Goal: Navigation & Orientation: Find specific page/section

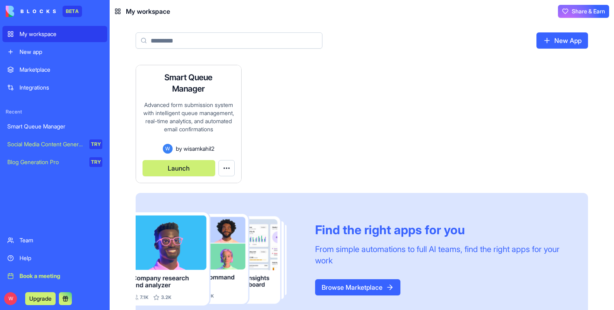
click at [190, 165] on button "Launch" at bounding box center [178, 168] width 73 height 16
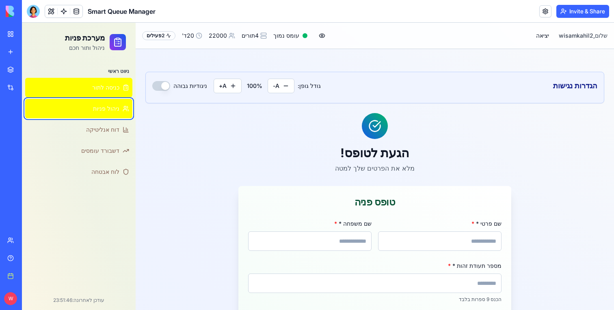
click at [112, 110] on span "ניהול פניות" at bounding box center [106, 109] width 26 height 8
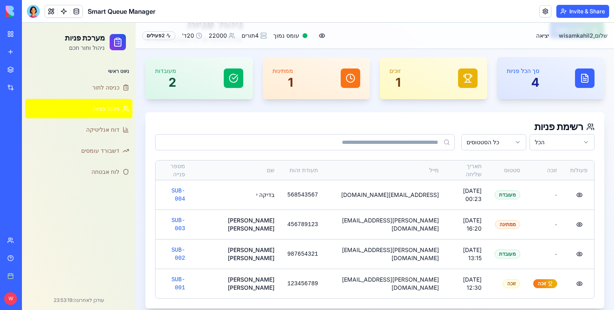
scroll to position [43, 0]
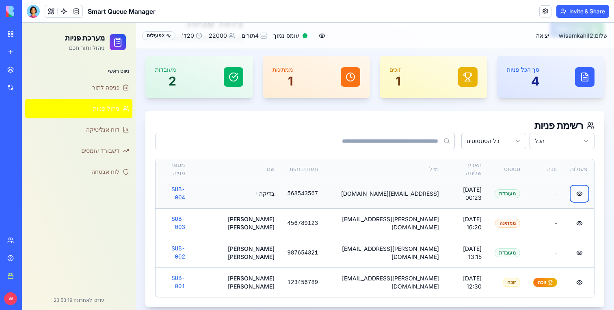
click at [578, 195] on button "תוכן ראשי" at bounding box center [579, 194] width 16 height 15
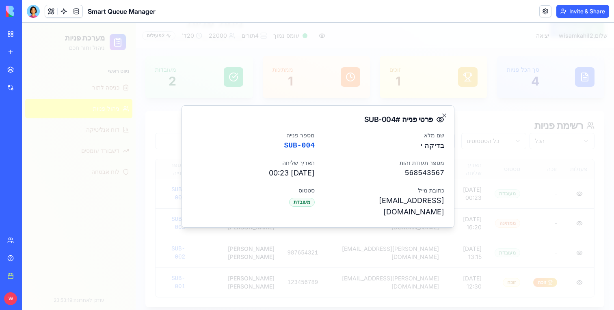
click at [532, 168] on div at bounding box center [318, 167] width 592 height 288
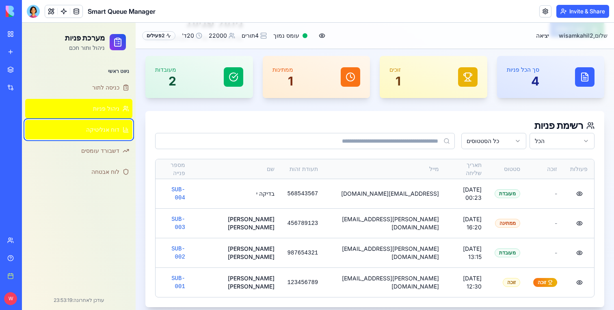
click at [103, 137] on link "דוח אנליטיקה" at bounding box center [78, 129] width 107 height 19
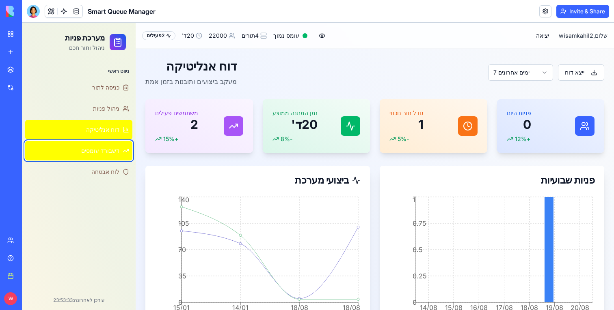
click at [71, 143] on link "דשבורד עומסים" at bounding box center [78, 150] width 107 height 19
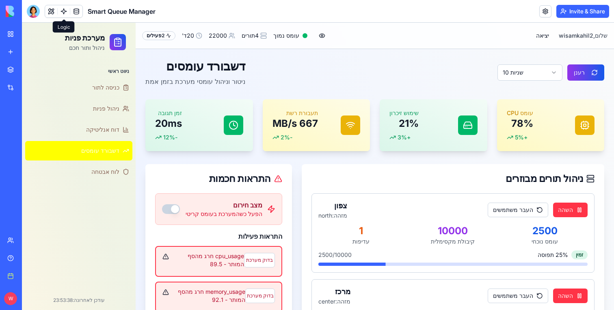
click at [62, 12] on link at bounding box center [64, 11] width 12 height 12
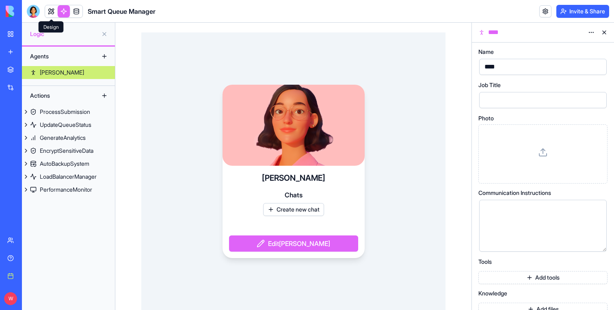
click at [50, 13] on link at bounding box center [51, 11] width 12 height 12
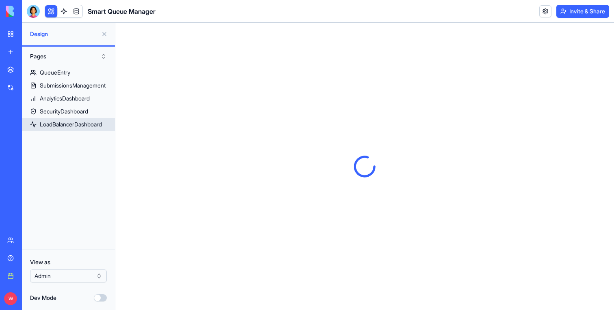
click at [85, 121] on div "LoadBalancerDashboard" at bounding box center [71, 125] width 62 height 8
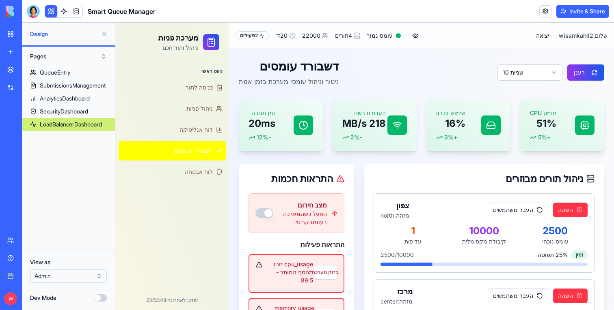
click at [105, 32] on button at bounding box center [104, 34] width 13 height 13
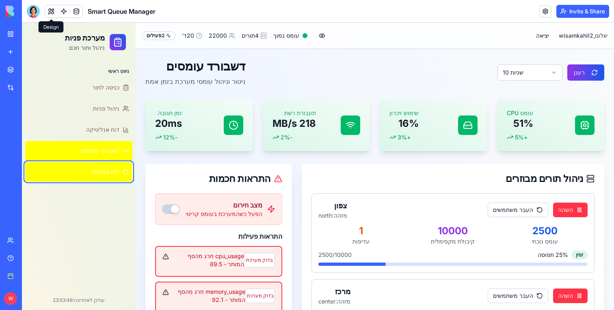
click at [90, 181] on link "לוח אבטחה" at bounding box center [78, 171] width 107 height 19
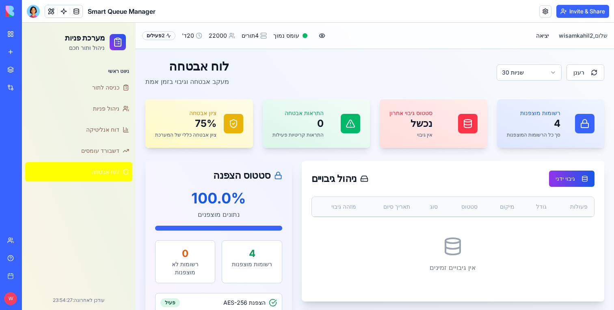
click at [544, 11] on link at bounding box center [545, 11] width 12 height 12
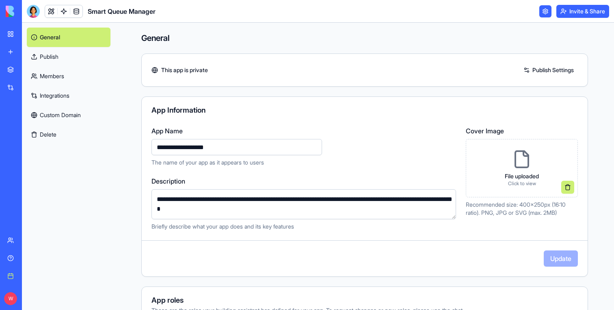
click at [63, 97] on link "Integrations" at bounding box center [69, 95] width 84 height 19
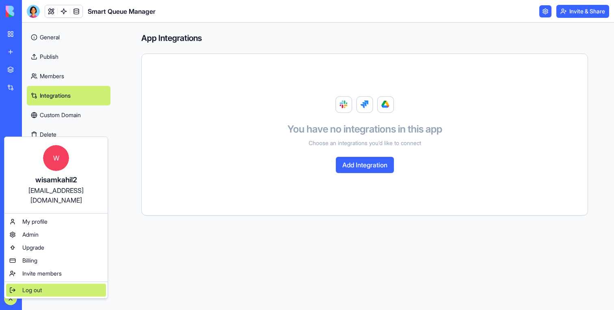
click at [55, 285] on div "Log out" at bounding box center [56, 290] width 100 height 13
